Goal: Task Accomplishment & Management: Manage account settings

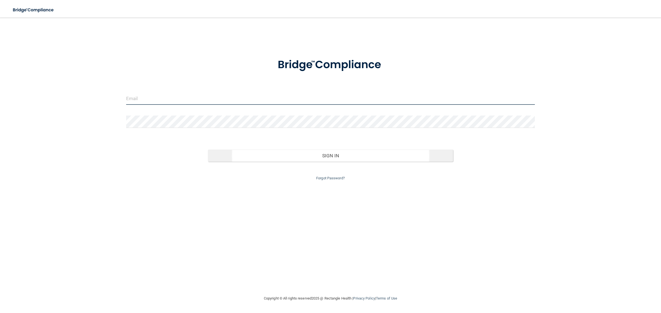
type input "[EMAIL_ADDRESS][DOMAIN_NAME]"
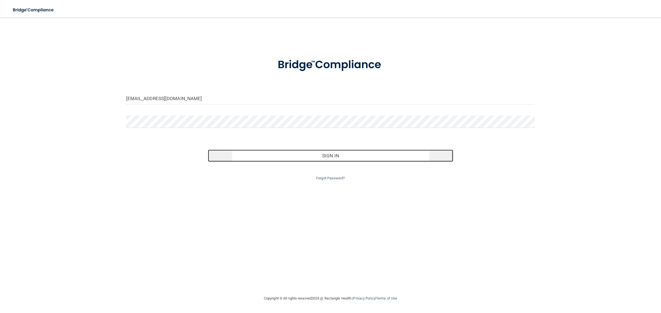
click at [346, 159] on button "Sign In" at bounding box center [330, 156] width 245 height 12
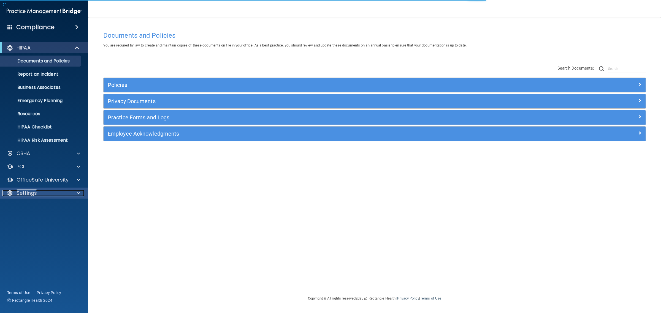
click at [67, 193] on div "Settings" at bounding box center [36, 193] width 68 height 7
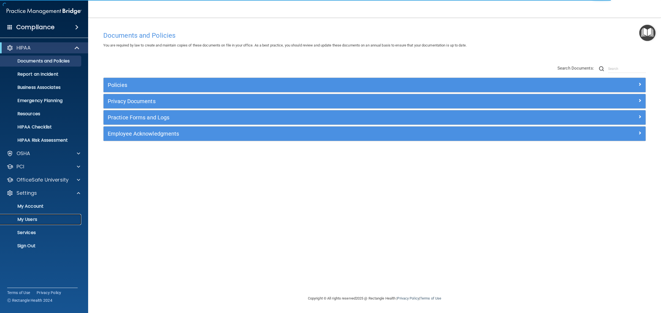
click at [29, 218] on p "My Users" at bounding box center [41, 220] width 75 height 6
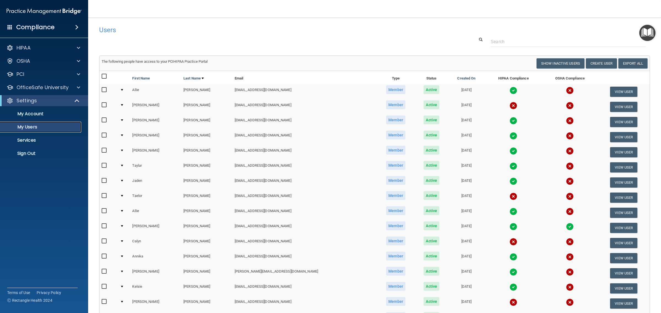
scroll to position [103, 0]
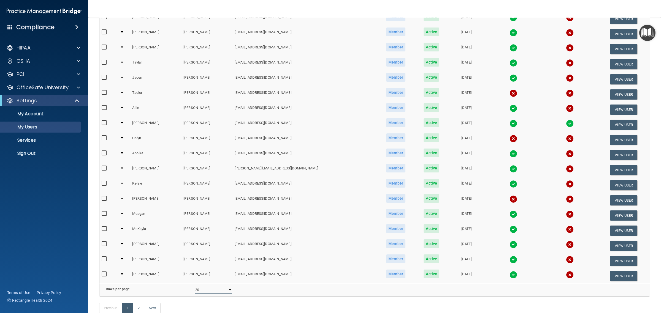
click at [230, 293] on select "10 20 30 40 all" at bounding box center [213, 290] width 37 height 8
select select "39"
click at [195, 288] on select "10 20 30 40 all" at bounding box center [213, 290] width 37 height 8
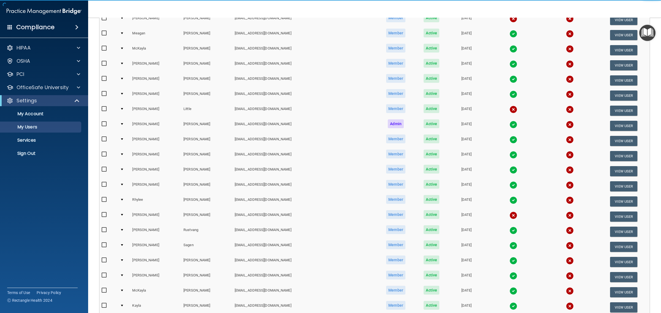
scroll to position [310, 0]
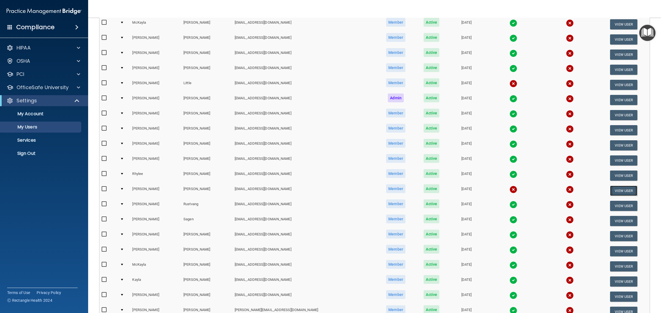
click at [611, 189] on button "View User" at bounding box center [623, 191] width 27 height 10
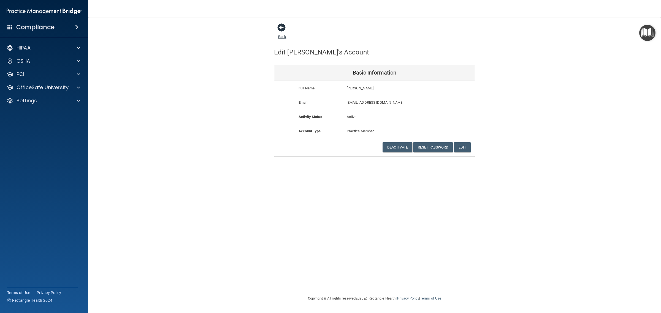
click at [279, 28] on span at bounding box center [281, 27] width 8 height 8
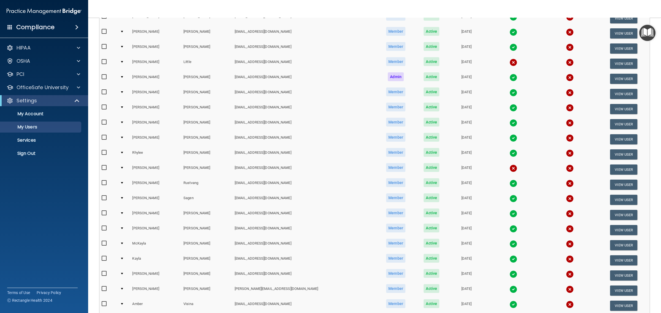
scroll to position [344, 0]
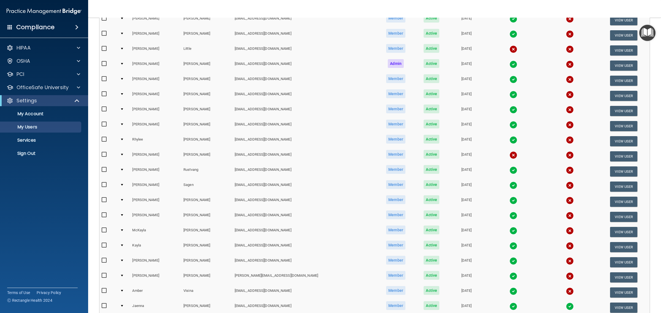
click at [104, 152] on input "checkbox" at bounding box center [105, 154] width 6 height 4
checkbox input "true"
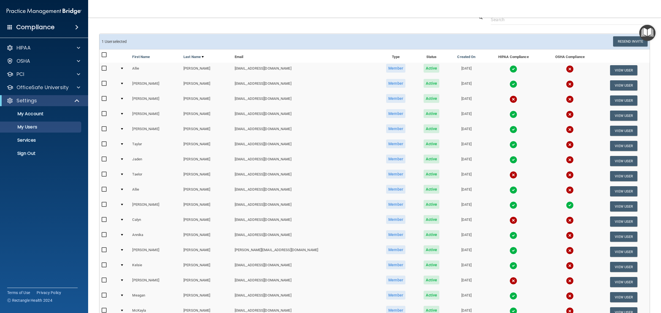
scroll to position [0, 0]
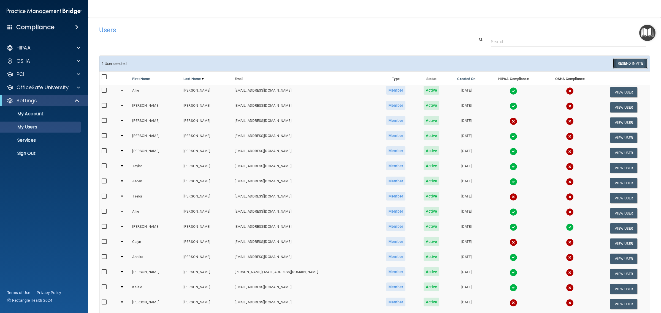
click at [625, 66] on button "Resend Invite" at bounding box center [630, 63] width 34 height 10
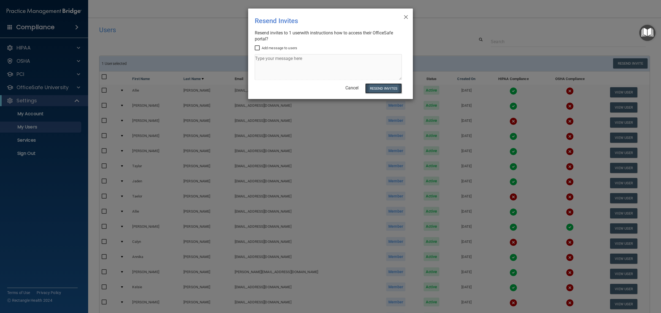
click at [393, 89] on button "Resend Invites" at bounding box center [383, 88] width 37 height 10
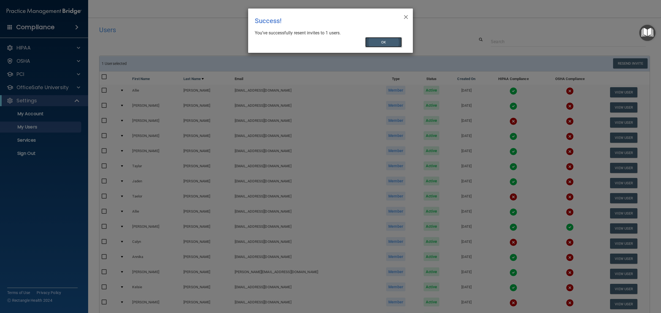
click at [376, 42] on button "OK" at bounding box center [383, 42] width 37 height 10
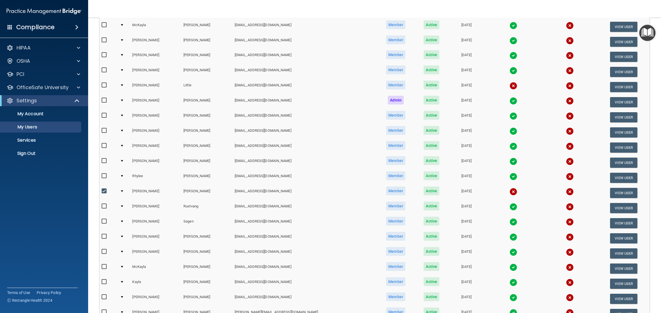
scroll to position [310, 0]
